Goal: Find specific page/section: Find specific page/section

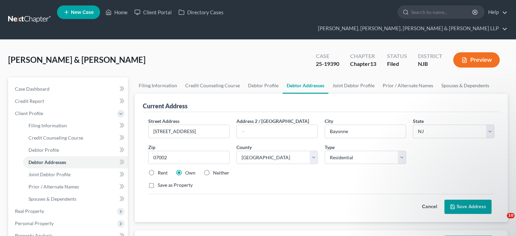
select select "33"
select select "8"
select select "0"
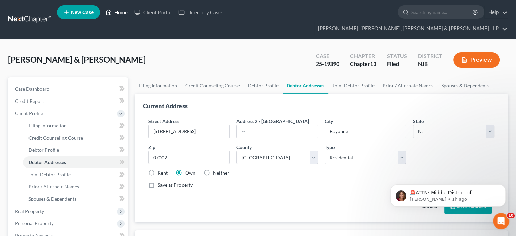
click at [119, 15] on link "Home" at bounding box center [116, 12] width 29 height 12
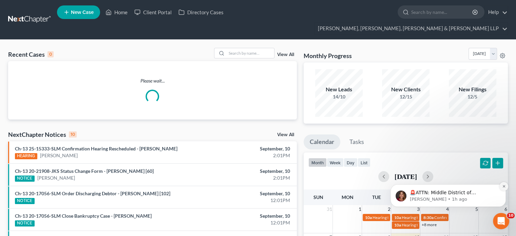
click at [503, 186] on icon "Dismiss notification" at bounding box center [504, 186] width 4 height 4
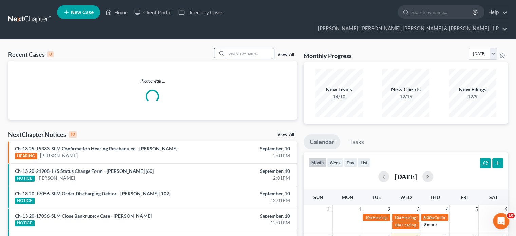
click at [243, 48] on input "search" at bounding box center [250, 53] width 47 height 10
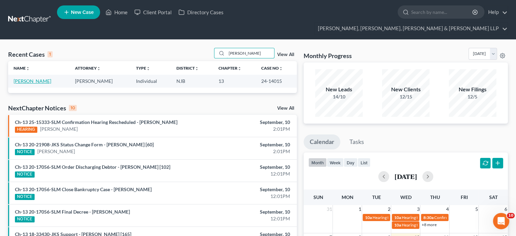
type input "[PERSON_NAME]"
click at [20, 78] on link "[PERSON_NAME]" at bounding box center [33, 81] width 38 height 6
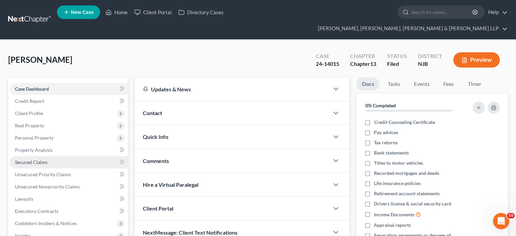
click at [31, 159] on span "Secured Claims" at bounding box center [31, 162] width 33 height 6
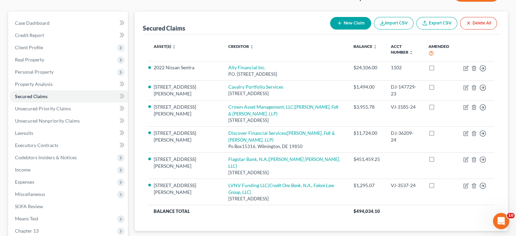
scroll to position [68, 0]
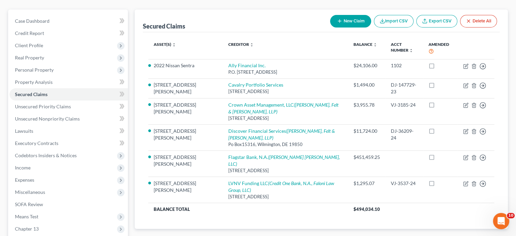
click at [447, 235] on span "Unsecured Priority Claims" at bounding box center [471, 239] width 64 height 5
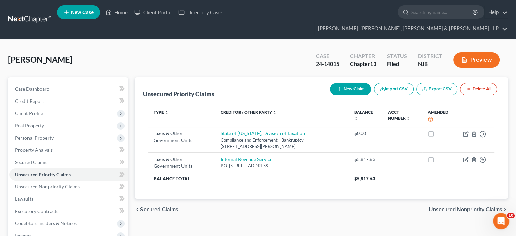
click at [458, 207] on span "Unsecured Nonpriority Claims" at bounding box center [466, 209] width 74 height 5
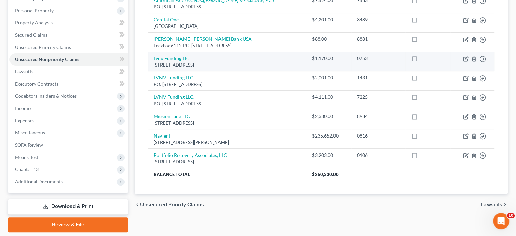
scroll to position [136, 0]
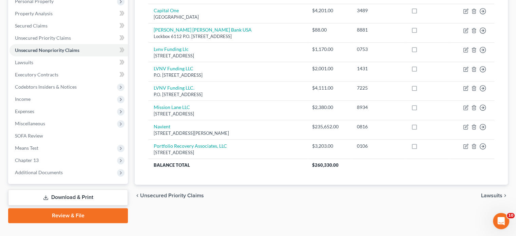
click at [180, 193] on span "Unsecured Priority Claims" at bounding box center [172, 195] width 64 height 5
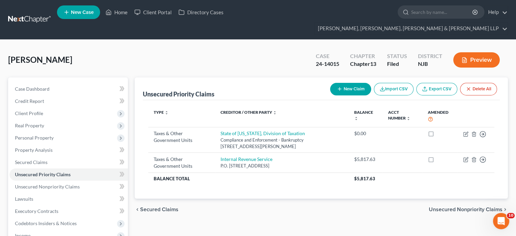
click at [169, 207] on span "Secured Claims" at bounding box center [159, 209] width 38 height 5
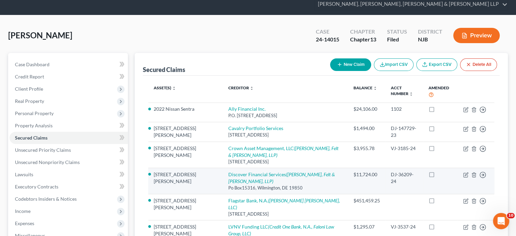
scroll to position [68, 0]
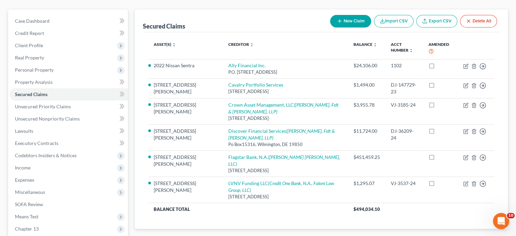
click at [300, 229] on div "chevron_left Property Analysis Unsecured Priority Claims chevron_right" at bounding box center [321, 240] width 373 height 22
click at [311, 229] on div "chevron_left Property Analysis Unsecured Priority Claims chevron_right" at bounding box center [321, 240] width 373 height 22
